Goal: Task Accomplishment & Management: Complete application form

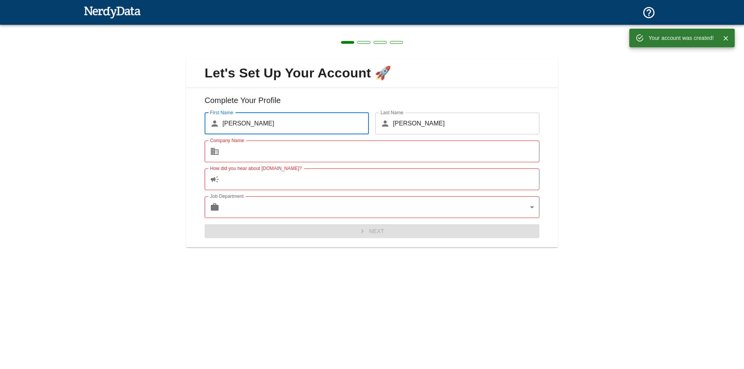
click at [247, 153] on input "Company Name" at bounding box center [380, 152] width 317 height 22
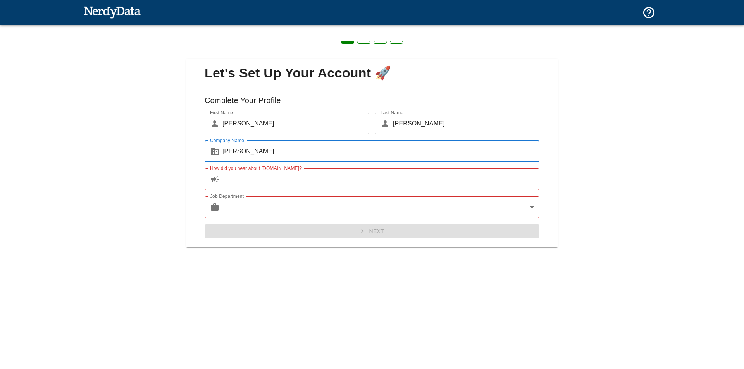
type input "[PERSON_NAME]"
click at [253, 176] on input "How did you hear about [DOMAIN_NAME]?" at bounding box center [380, 179] width 317 height 22
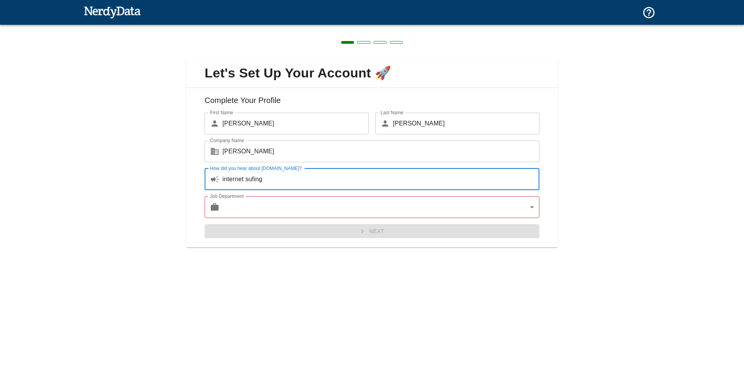
type input "internet sufing"
click at [255, 27] on body "Technologies Domains Pricing Products Create a Report Create a list of websites…" at bounding box center [372, 13] width 744 height 27
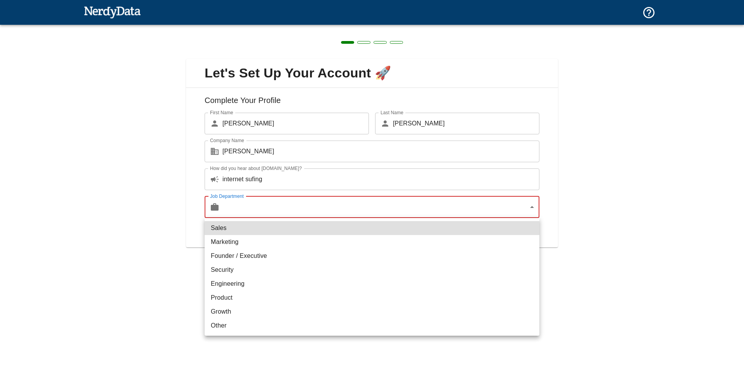
click at [243, 241] on li "Marketing" at bounding box center [371, 242] width 335 height 14
type input "marketing"
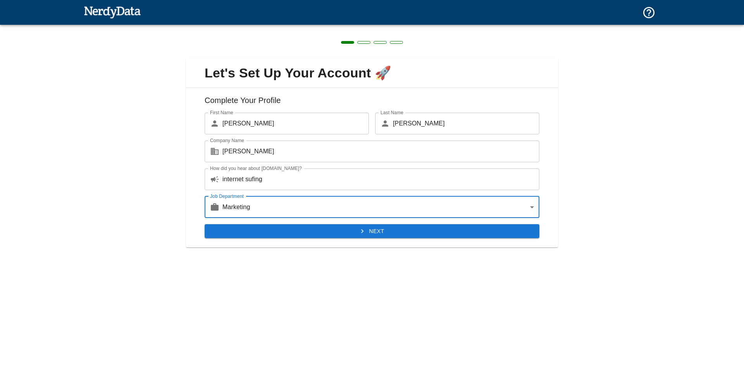
click at [355, 233] on button "Next" at bounding box center [371, 231] width 335 height 14
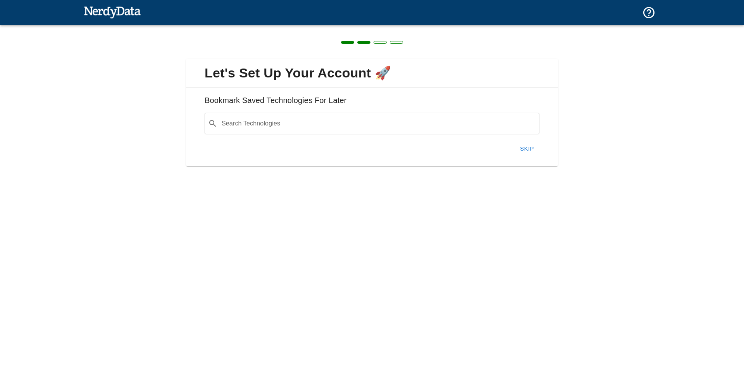
click at [268, 124] on div "Search Technologies ​ Search Technologies" at bounding box center [371, 124] width 335 height 22
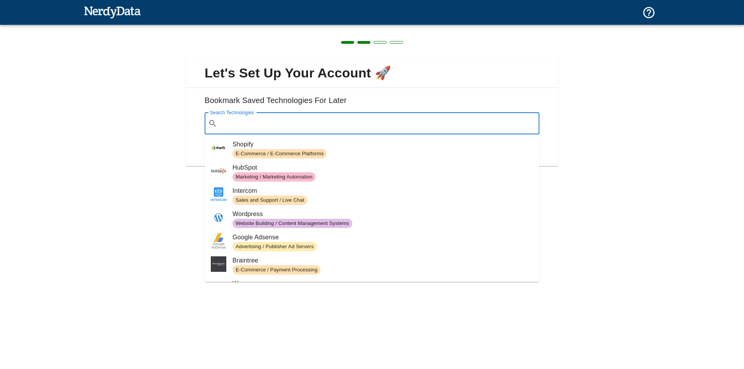
click at [251, 150] on span "E-Commerce / E-Commerce Platforms" at bounding box center [279, 153] width 94 height 7
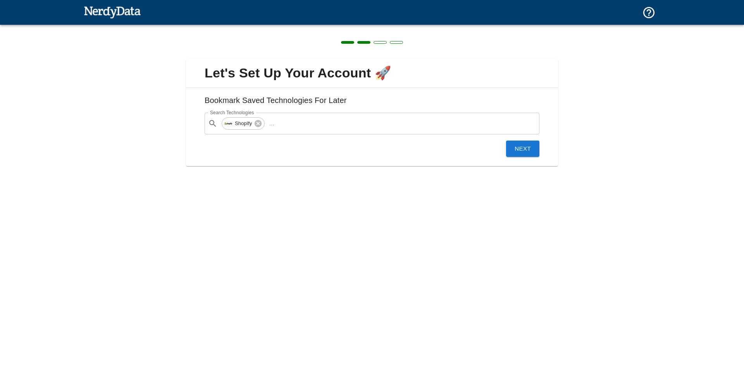
click at [524, 146] on button "Next" at bounding box center [522, 149] width 33 height 16
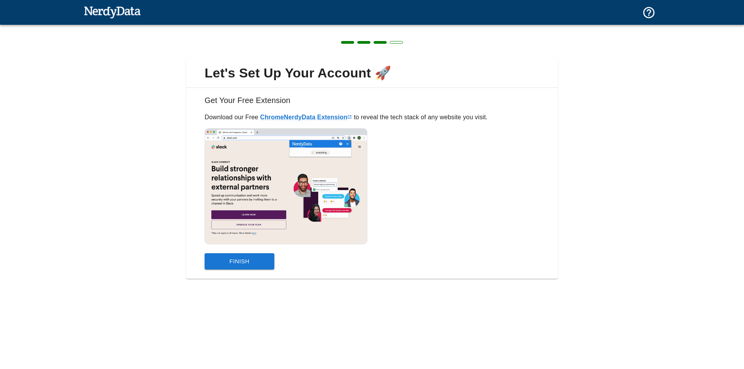
click at [249, 260] on button "Finish" at bounding box center [239, 261] width 70 height 16
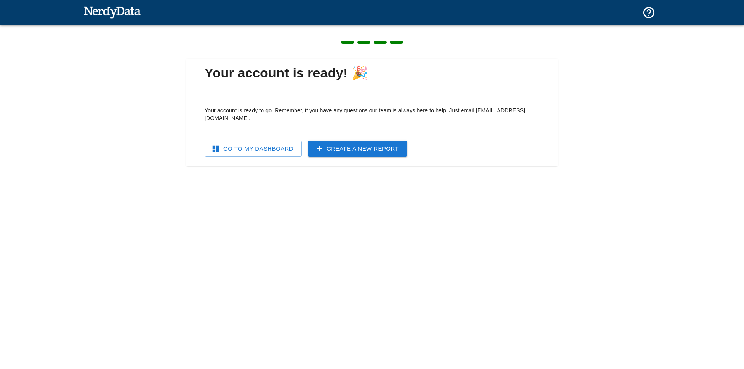
click at [270, 141] on link "Go To My Dashboard" at bounding box center [252, 149] width 97 height 16
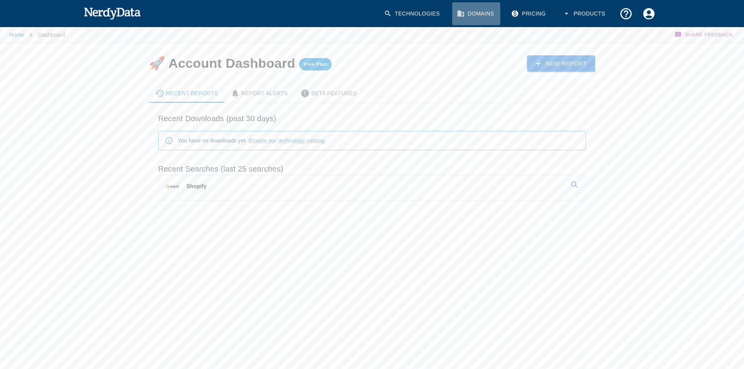
click at [477, 14] on link "Domains" at bounding box center [476, 13] width 48 height 23
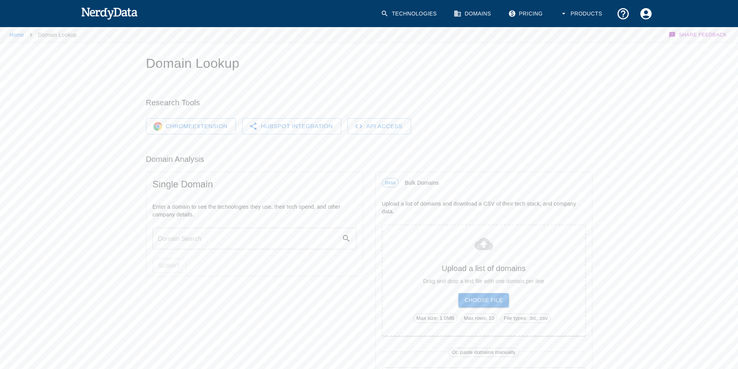
click at [411, 16] on link "Technologies" at bounding box center [409, 13] width 67 height 23
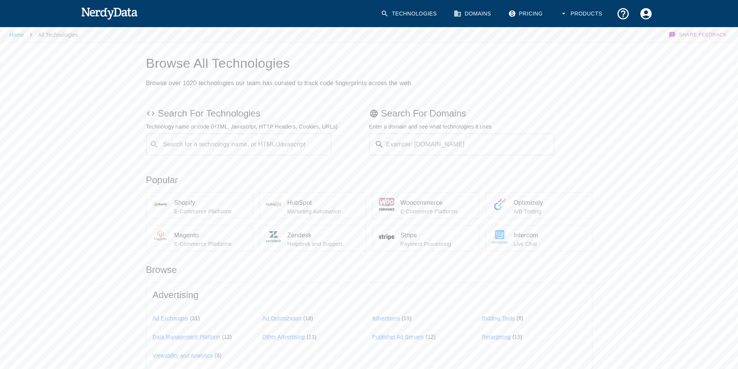
click at [562, 12] on icon "button" at bounding box center [564, 14] width 8 height 8
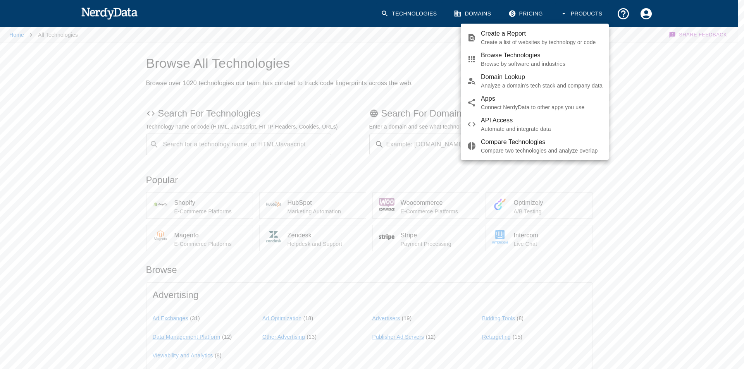
drag, startPoint x: 358, startPoint y: 50, endPoint x: 120, endPoint y: 26, distance: 239.4
click at [358, 50] on div at bounding box center [372, 184] width 744 height 369
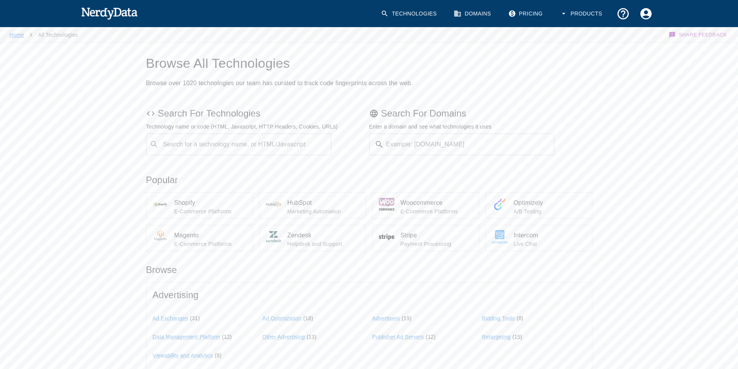
click at [14, 35] on link "Home" at bounding box center [16, 35] width 15 height 6
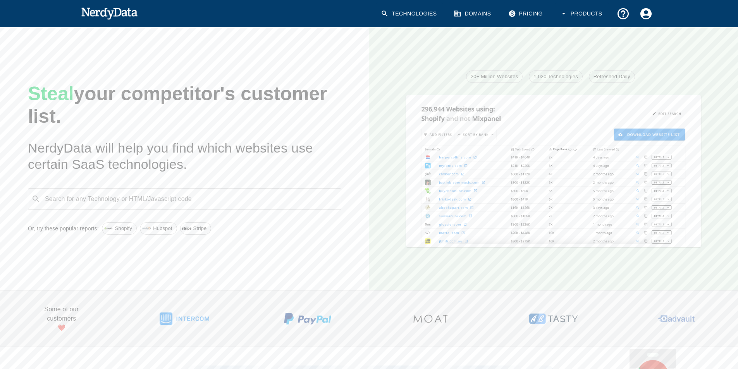
click at [485, 75] on span "20+ Million Websites" at bounding box center [494, 77] width 56 height 8
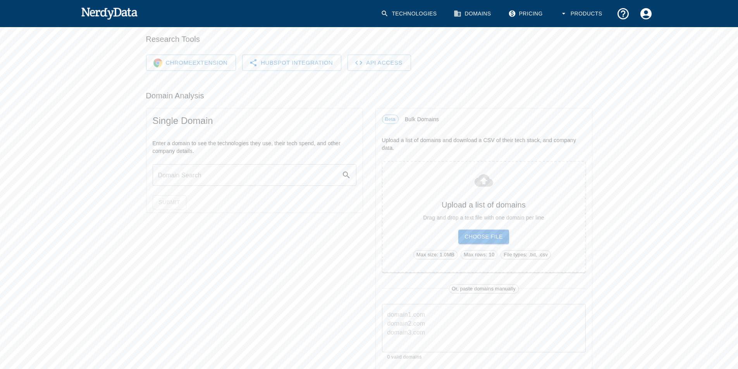
scroll to position [77, 0]
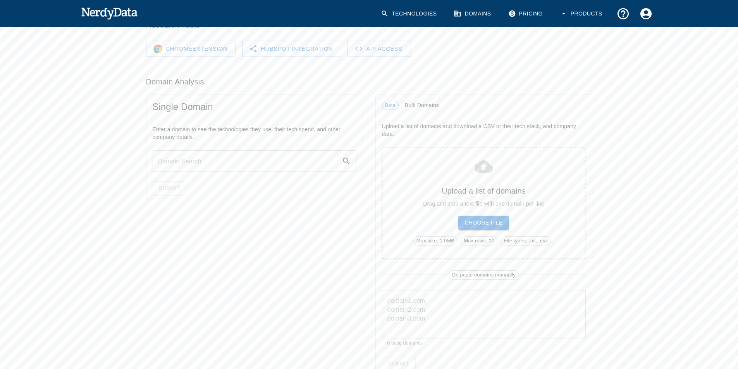
click at [217, 158] on input "text" at bounding box center [247, 161] width 189 height 22
type input "a"
click at [136, 151] on div "Single Domain Enter a domain to see the technologies they use, their tech spend…" at bounding box center [248, 231] width 229 height 286
